Goal: Task Accomplishment & Management: Manage account settings

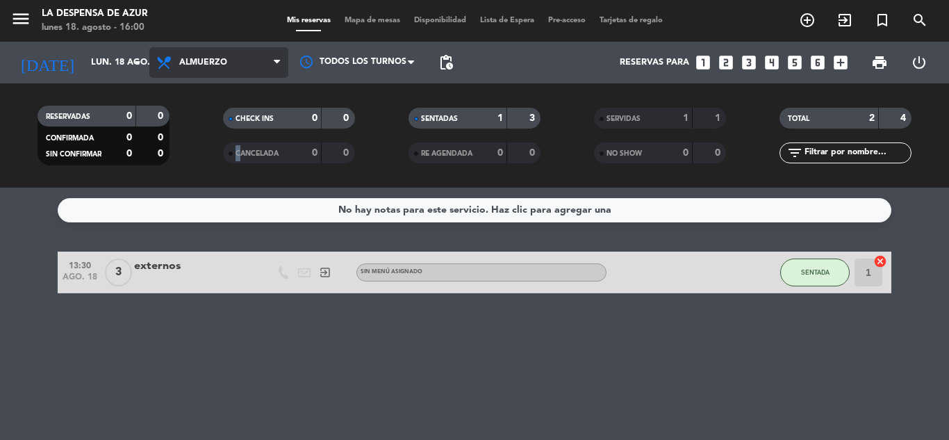
click at [218, 54] on span "Almuerzo" at bounding box center [218, 62] width 139 height 31
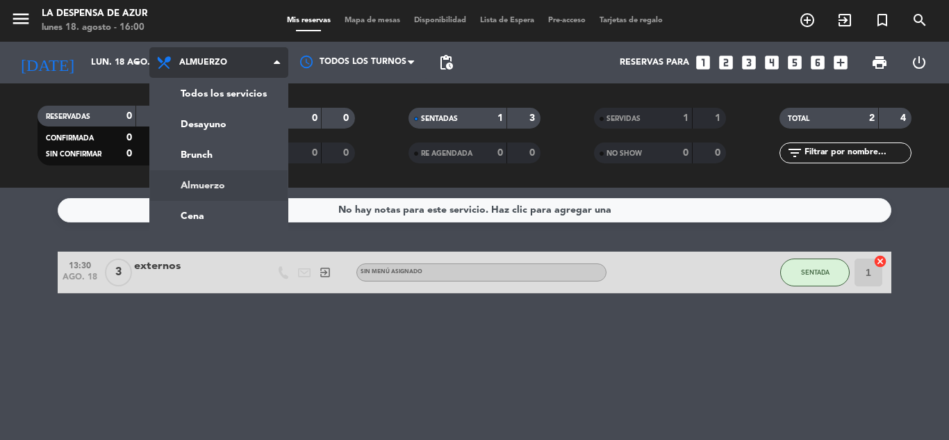
click at [218, 54] on span "Almuerzo" at bounding box center [218, 62] width 139 height 31
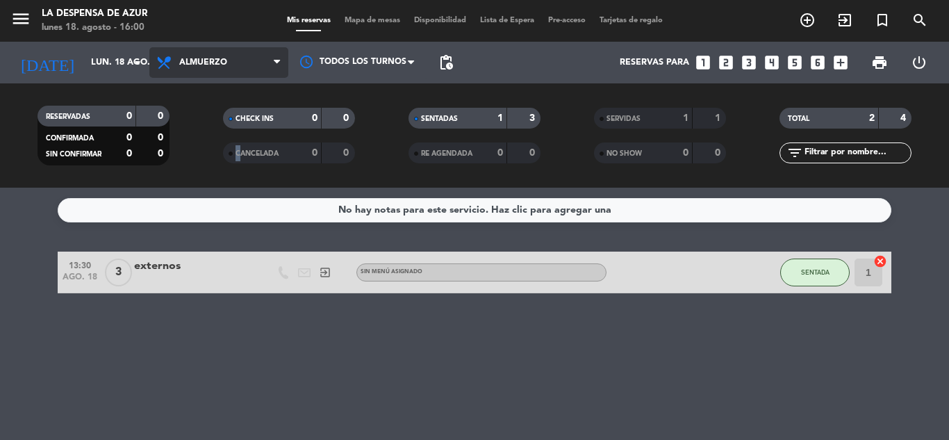
click at [199, 58] on span "Almuerzo" at bounding box center [203, 63] width 48 height 10
click at [815, 282] on button "SENTADA" at bounding box center [814, 273] width 69 height 28
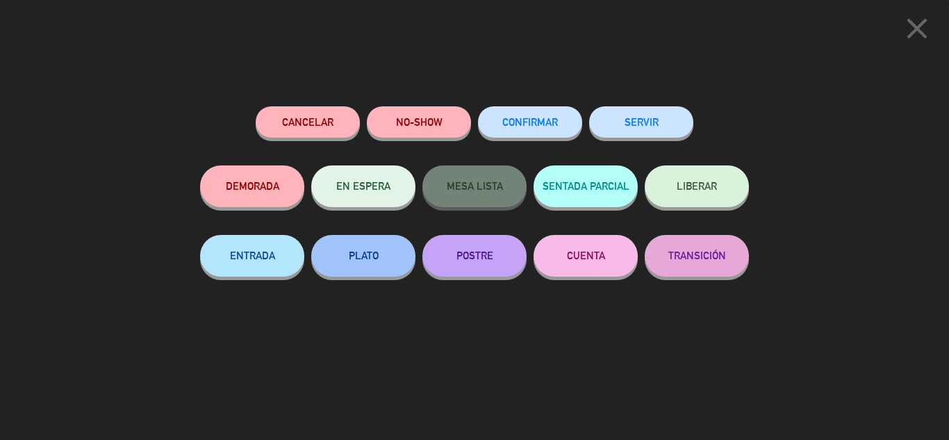
click at [646, 118] on button "SERVIR" at bounding box center [641, 121] width 104 height 31
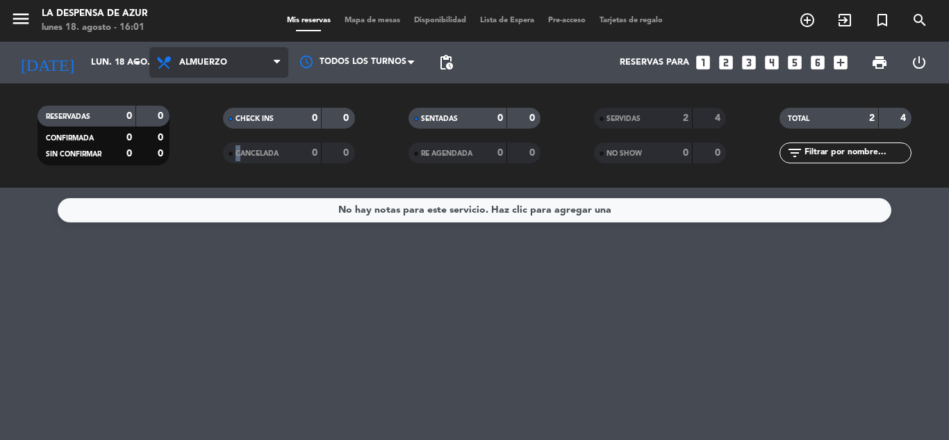
click at [210, 56] on span "Almuerzo" at bounding box center [218, 62] width 139 height 31
click at [234, 152] on div "menu La Despensa de Azur [DATE] 18. agosto - 16:01 Mis reservas Mapa de mesas D…" at bounding box center [474, 94] width 949 height 188
click at [234, 152] on div "CANCELADA" at bounding box center [259, 153] width 64 height 16
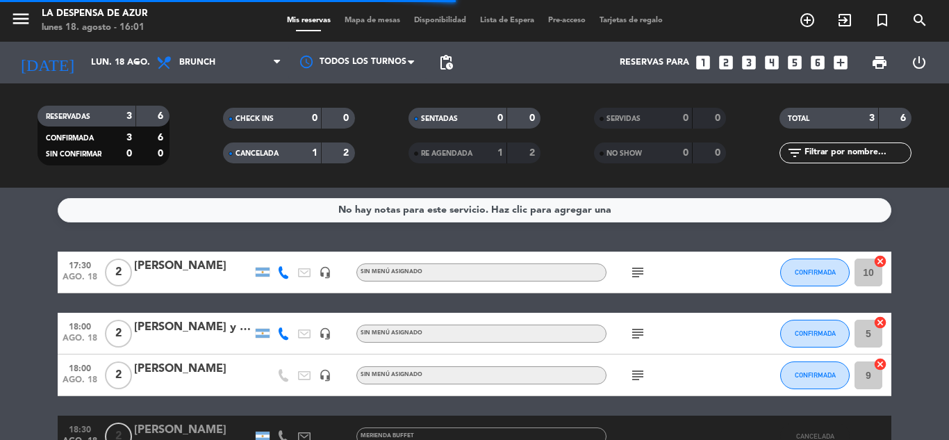
click at [232, 157] on div "CANCELADA" at bounding box center [259, 153] width 64 height 16
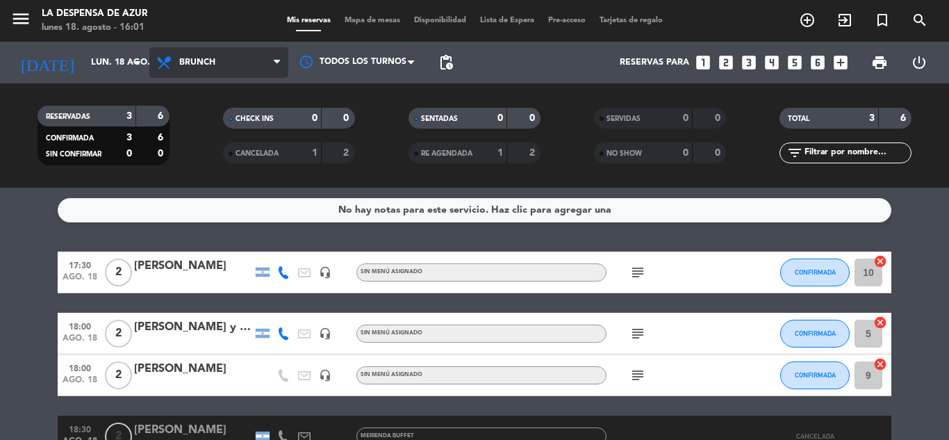
click at [238, 61] on span "Brunch" at bounding box center [218, 62] width 139 height 31
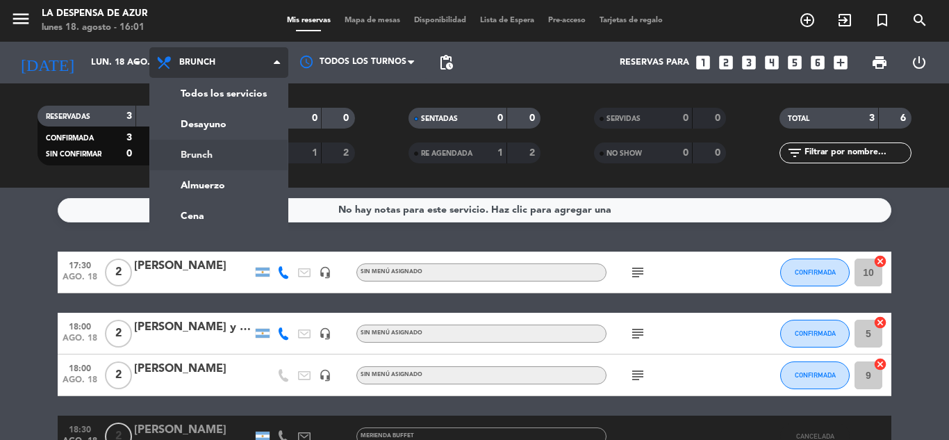
click at [222, 153] on div "menu La Despensa de Azur [DATE] 18. agosto - 16:01 Mis reservas Mapa de mesas D…" at bounding box center [474, 94] width 949 height 188
click at [222, 153] on filter-checkbox "CANCELADA 1 2" at bounding box center [289, 152] width 186 height 21
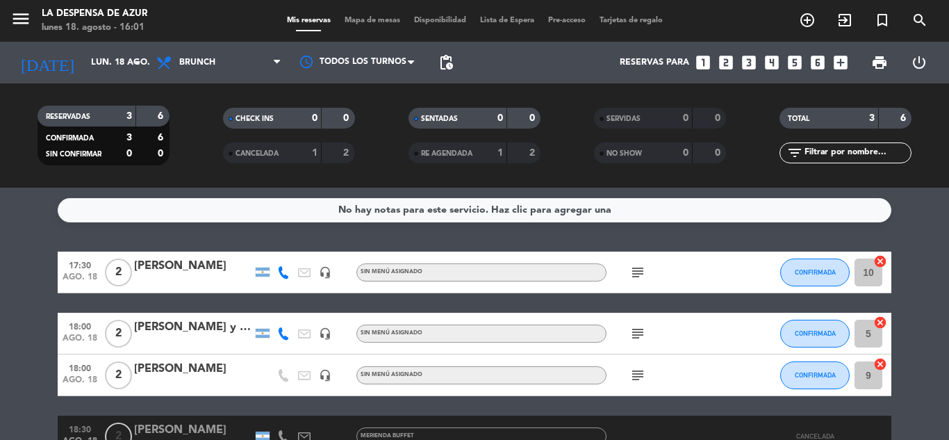
click at [214, 168] on div "CHECK INS 0 0 CANCELADA 1 2" at bounding box center [289, 135] width 186 height 76
click at [291, 24] on span "Mis reservas" at bounding box center [309, 21] width 58 height 8
